Goal: Transaction & Acquisition: Book appointment/travel/reservation

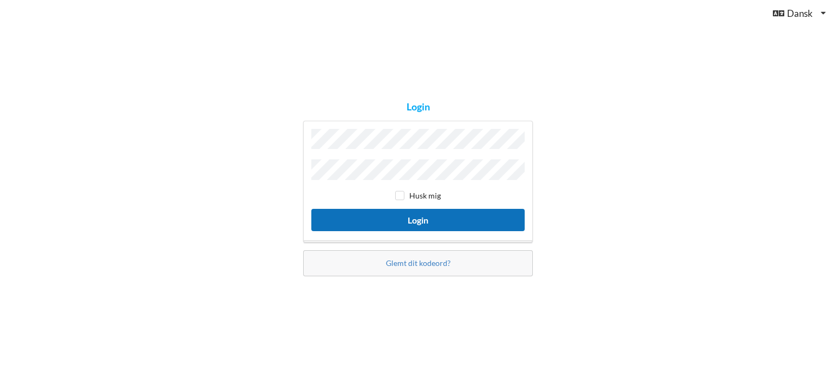
click at [374, 216] on button "Login" at bounding box center [417, 220] width 213 height 22
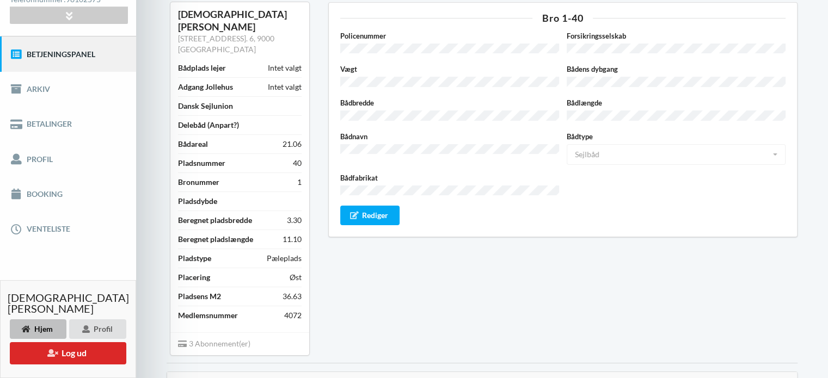
scroll to position [102, 0]
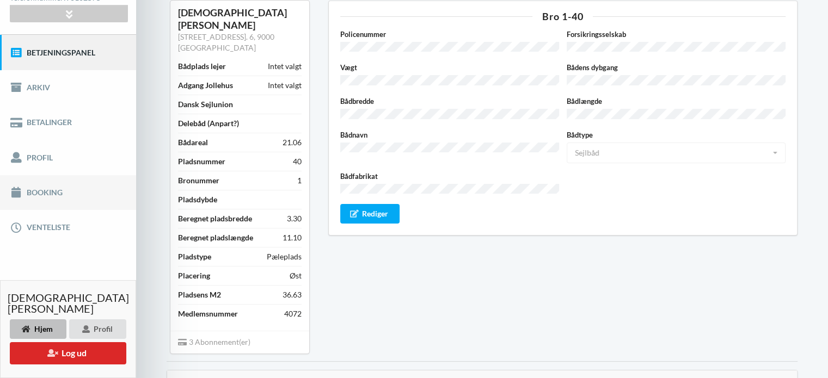
click at [51, 188] on link "Booking" at bounding box center [68, 192] width 136 height 35
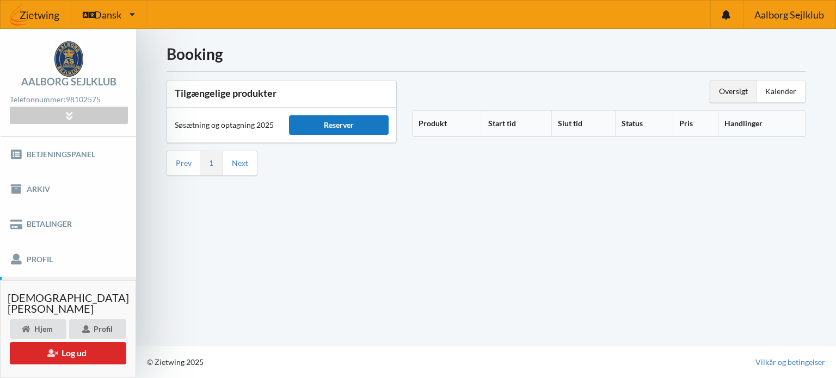
click at [330, 126] on div "Reserver" at bounding box center [338, 125] width 99 height 20
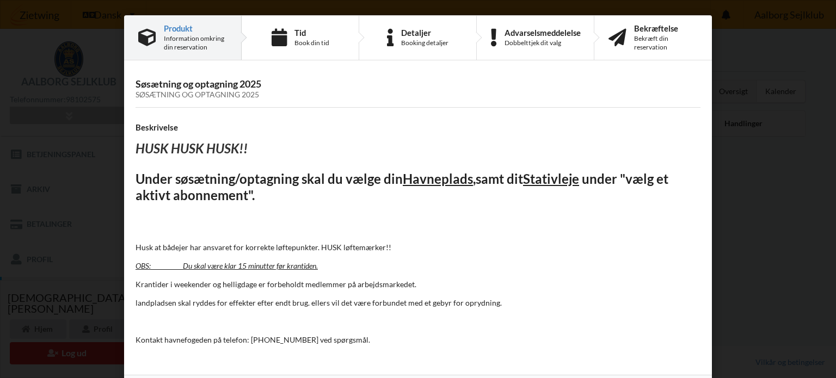
scroll to position [39, 0]
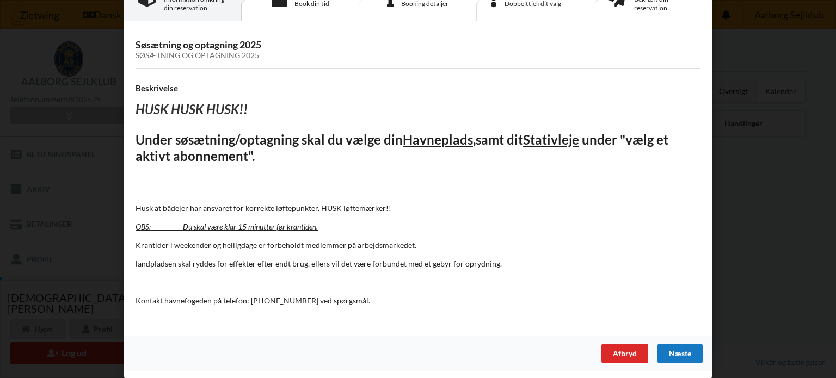
click at [682, 352] on div "Næste" at bounding box center [680, 354] width 45 height 20
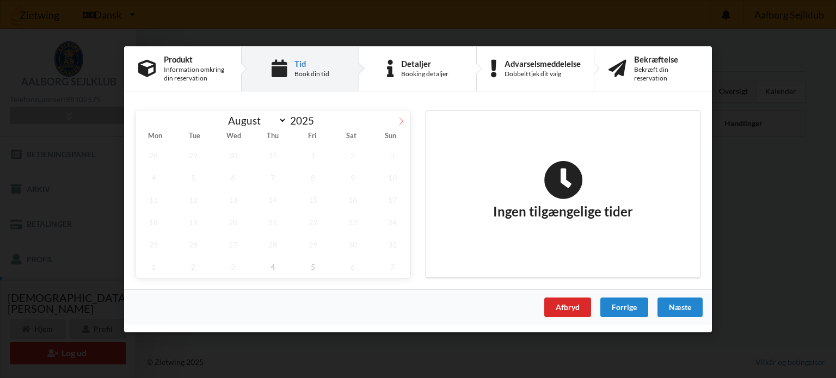
click at [407, 115] on span at bounding box center [401, 119] width 19 height 19
select select "9"
click at [560, 30] on div "Er du sikker på du vil logge ud? Nej Ja Vilkår og betingelser Brugerbetingelser…" at bounding box center [418, 189] width 836 height 378
